Goal: Check status: Check status

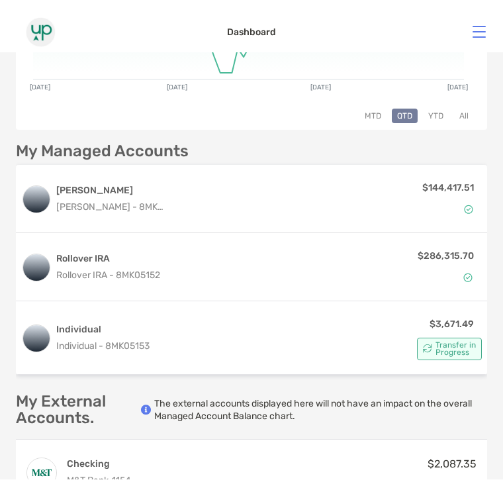
scroll to position [294, 0]
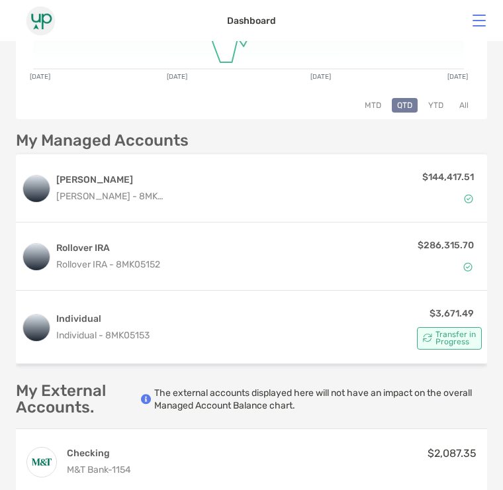
click at [459, 178] on p "$144,417.51" at bounding box center [448, 177] width 52 height 17
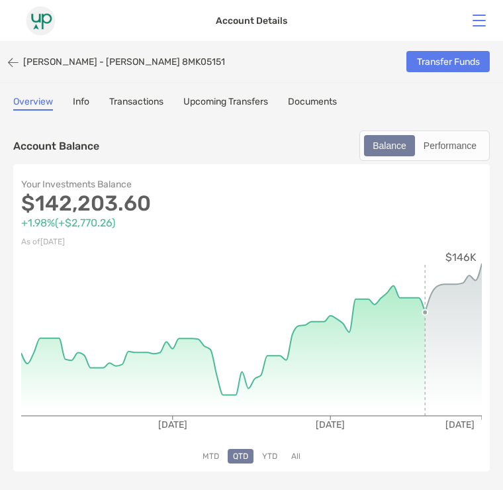
click at [148, 103] on link "Transactions" at bounding box center [136, 103] width 54 height 15
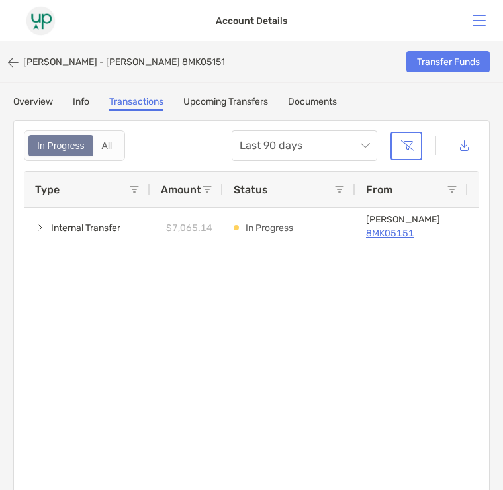
click at [30, 98] on link "Overview" at bounding box center [33, 103] width 40 height 15
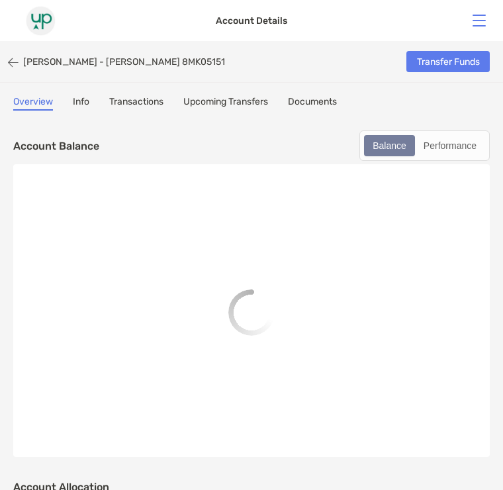
click at [36, 57] on p "[PERSON_NAME] - [PERSON_NAME] 8MK05151" at bounding box center [124, 61] width 202 height 11
click at [15, 66] on icon "button" at bounding box center [13, 61] width 11 height 11
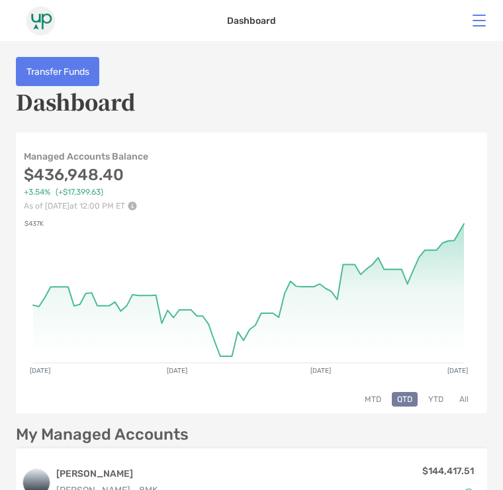
click at [482, 23] on button at bounding box center [479, 21] width 13 height 12
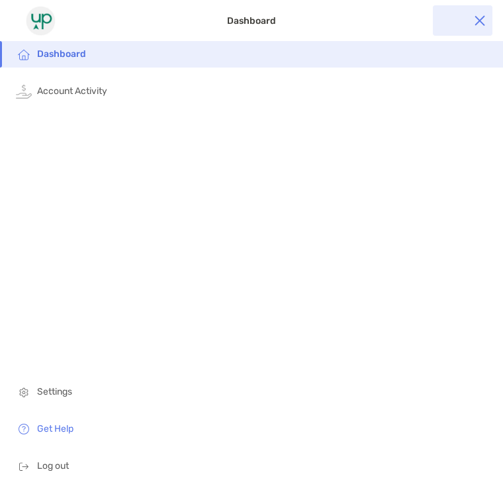
click at [92, 50] on span "Dashboard" at bounding box center [264, 54] width 454 height 26
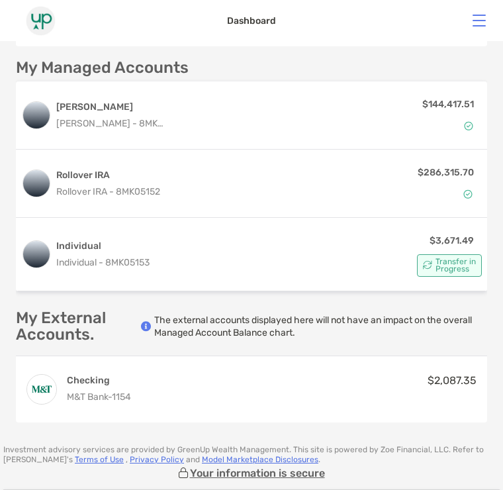
scroll to position [418, 0]
